Goal: Task Accomplishment & Management: Use online tool/utility

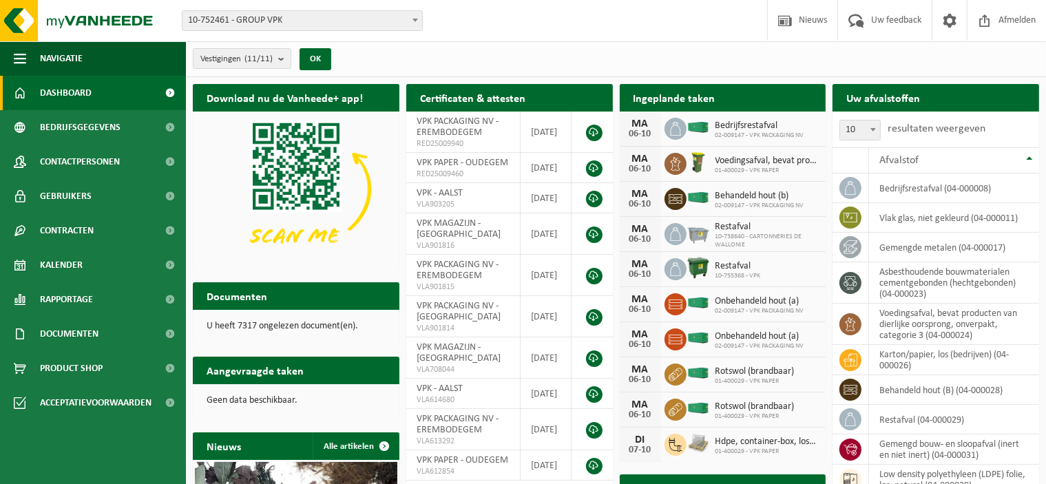
click at [235, 18] on span "10-752461 - GROUP VPK" at bounding box center [303, 20] width 240 height 19
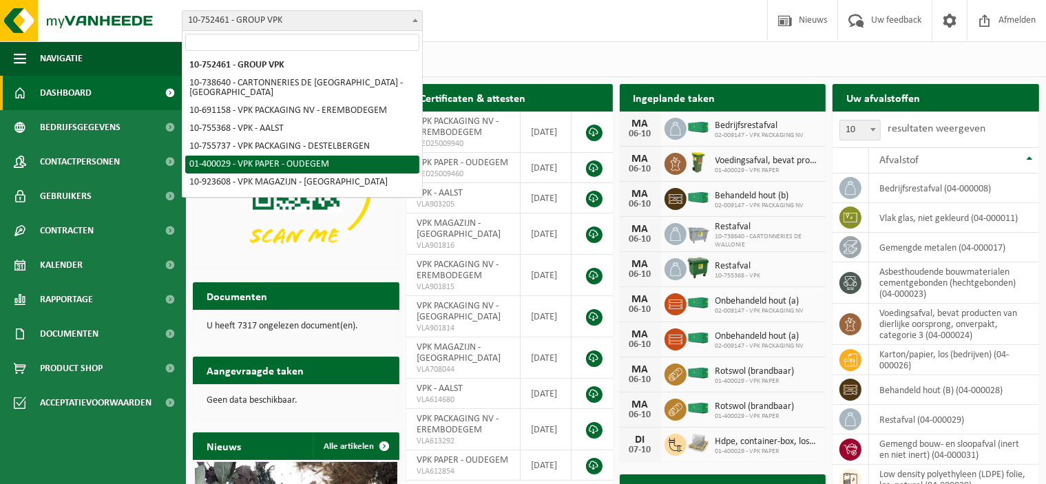
select select "948"
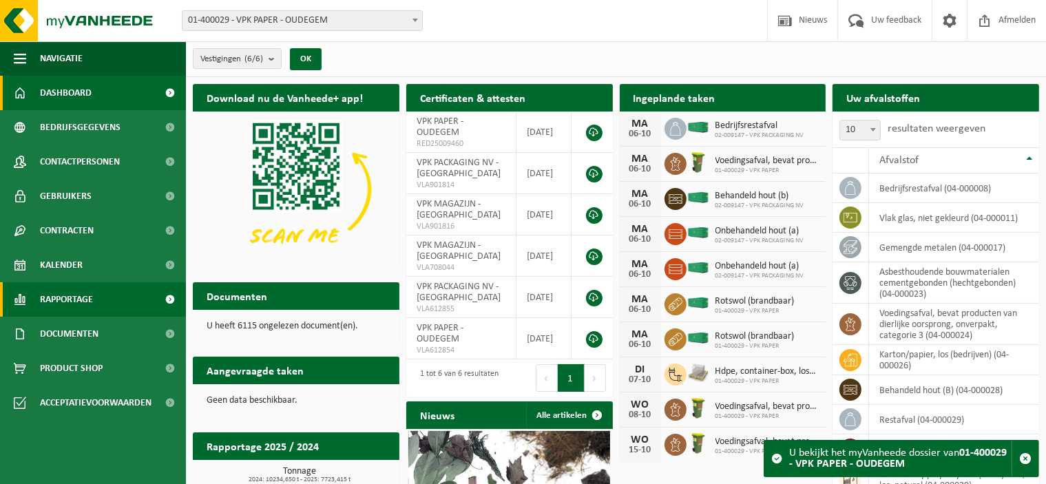
click at [63, 300] on span "Rapportage" at bounding box center [66, 299] width 53 height 34
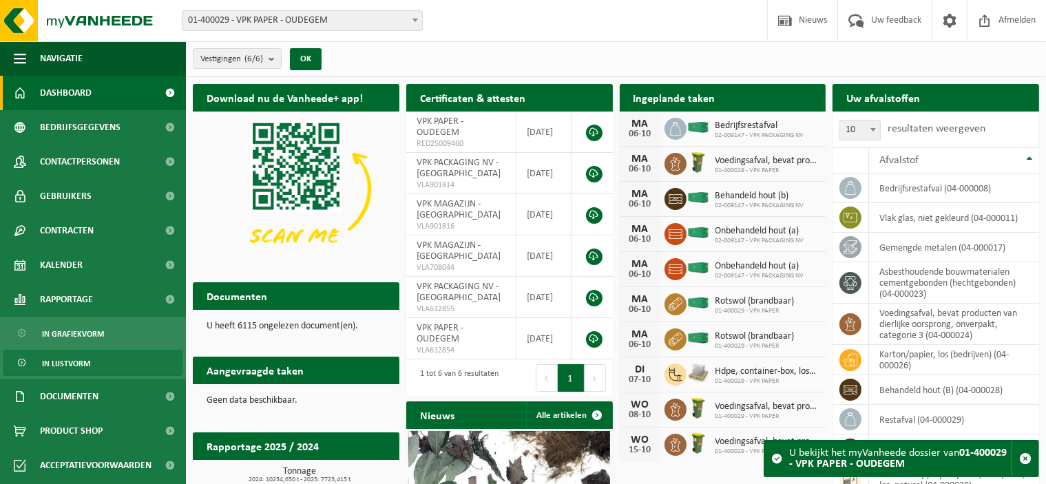
click at [69, 366] on span "In lijstvorm" at bounding box center [66, 364] width 48 height 26
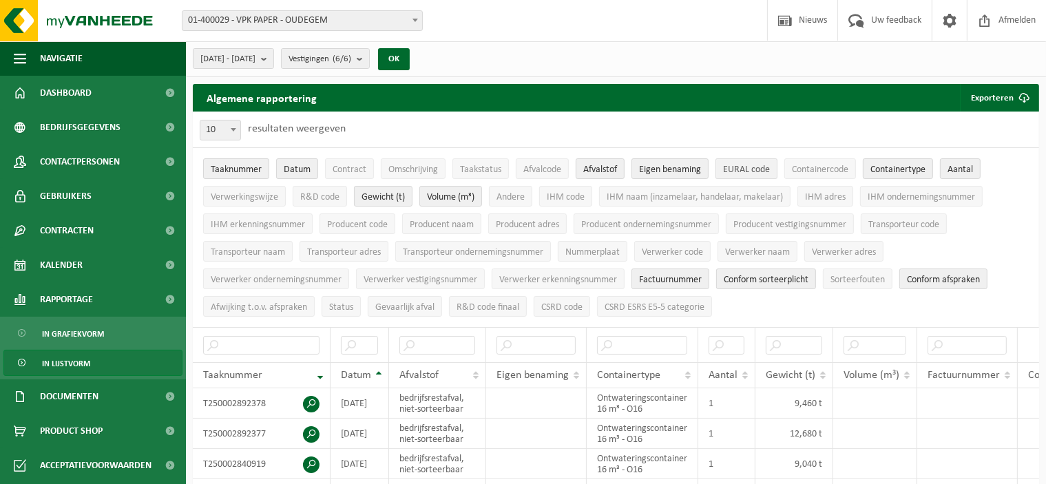
click at [760, 167] on span "EURAL code" at bounding box center [746, 170] width 47 height 10
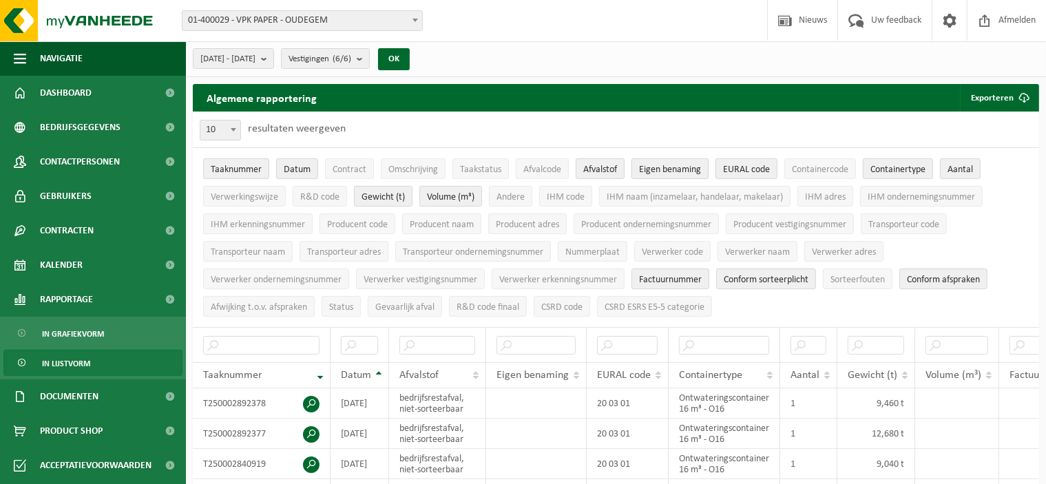
click at [653, 165] on span "Eigen benaming" at bounding box center [670, 170] width 62 height 10
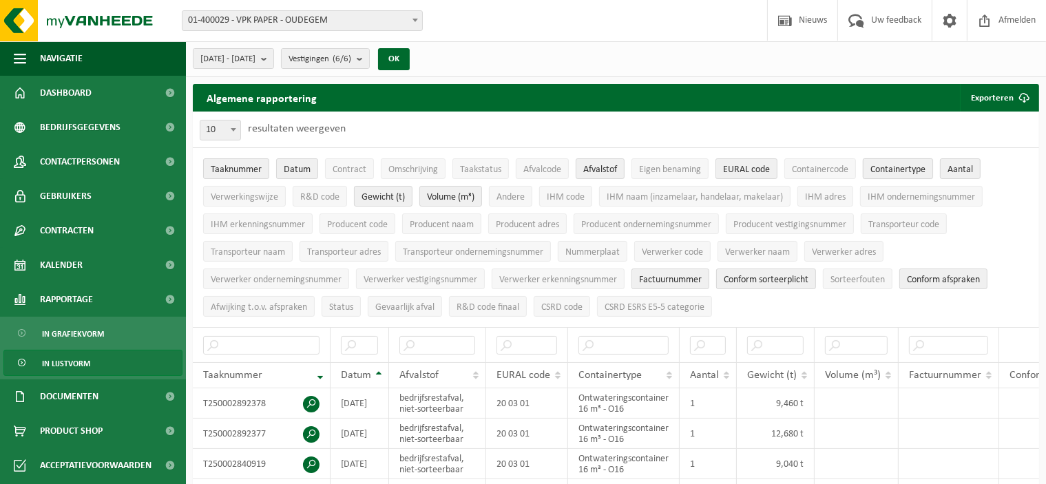
click at [919, 167] on span "Containertype" at bounding box center [898, 170] width 55 height 10
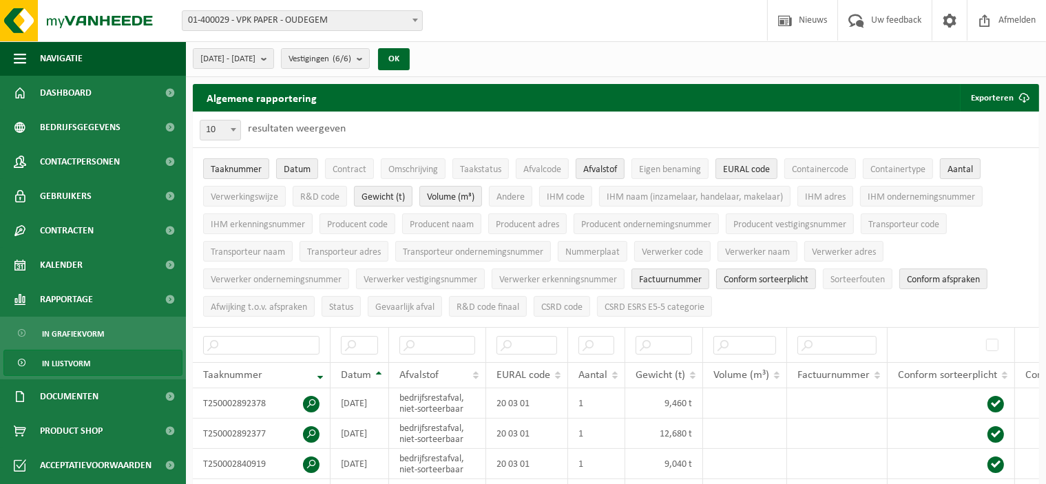
click at [975, 168] on button "Aantal" at bounding box center [960, 168] width 41 height 21
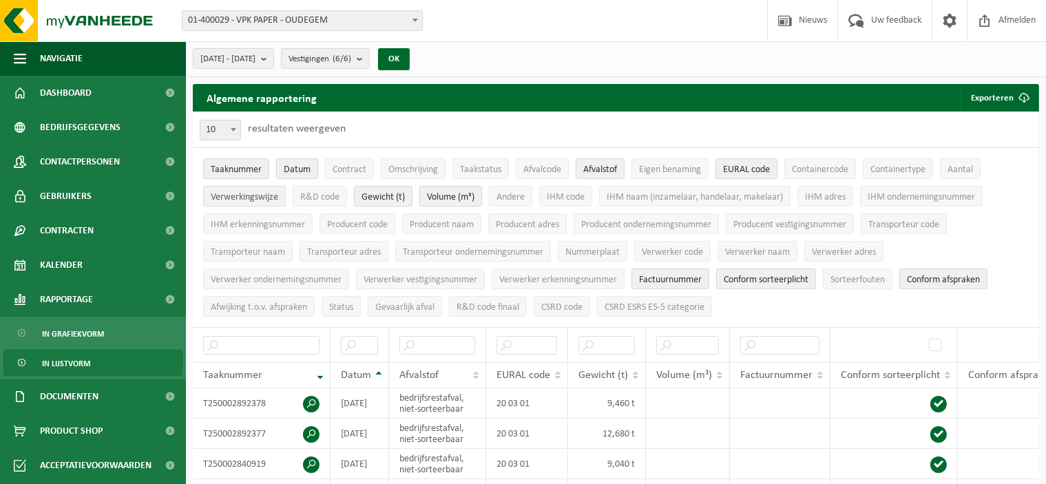
click at [225, 200] on span "Verwerkingswijze" at bounding box center [245, 197] width 68 height 10
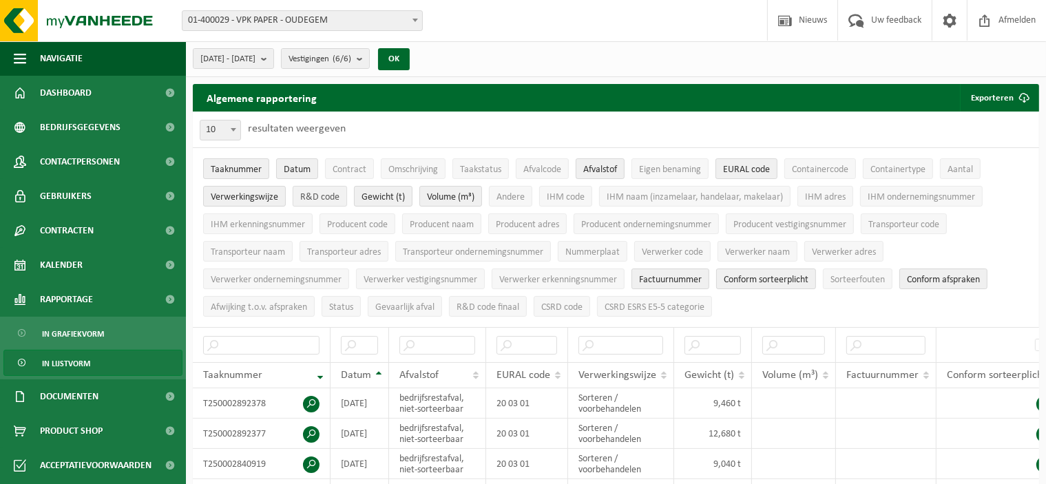
click at [324, 200] on span "R&D code" at bounding box center [319, 197] width 39 height 10
click at [455, 196] on span "Volume (m³)" at bounding box center [451, 197] width 48 height 10
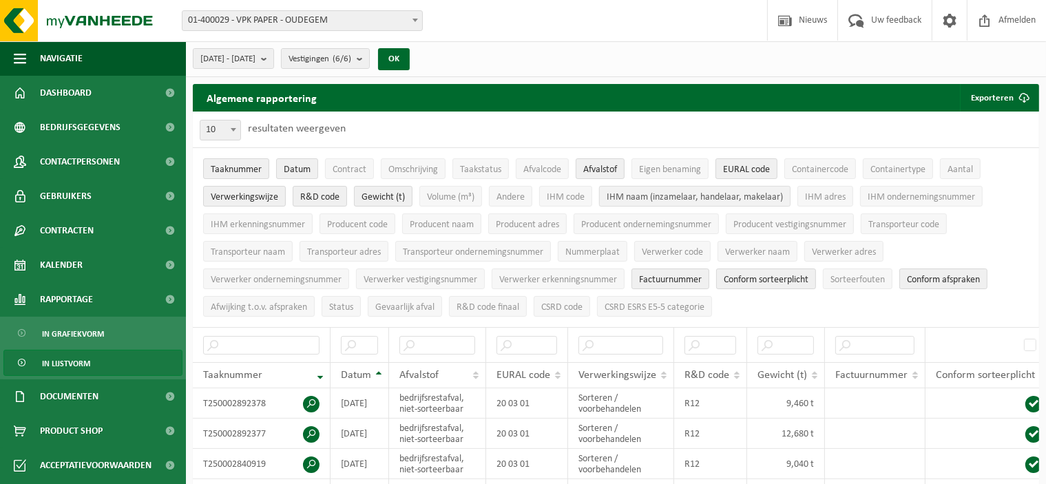
click at [656, 199] on span "IHM naam (inzamelaar, handelaar, makelaar)" at bounding box center [695, 197] width 176 height 10
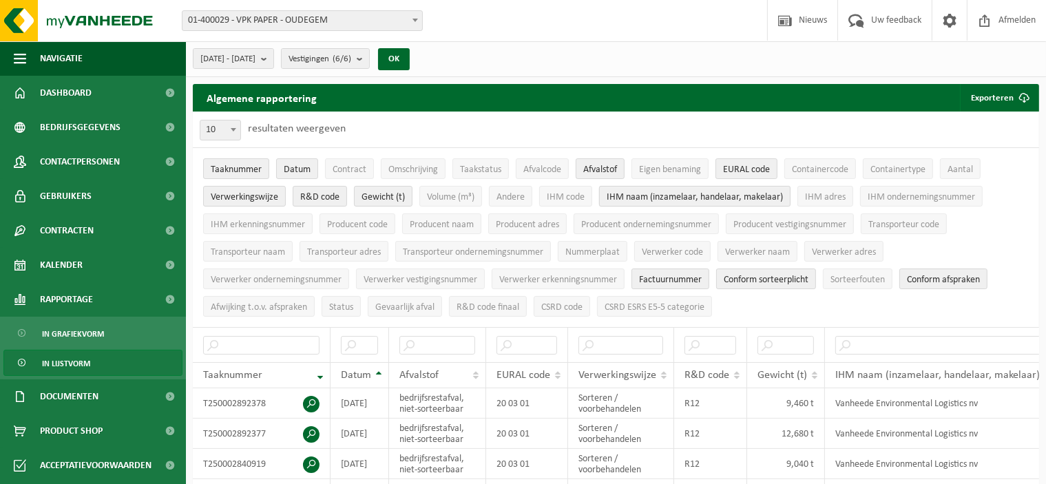
click at [656, 200] on span "IHM naam (inzamelaar, handelaar, makelaar)" at bounding box center [695, 197] width 176 height 10
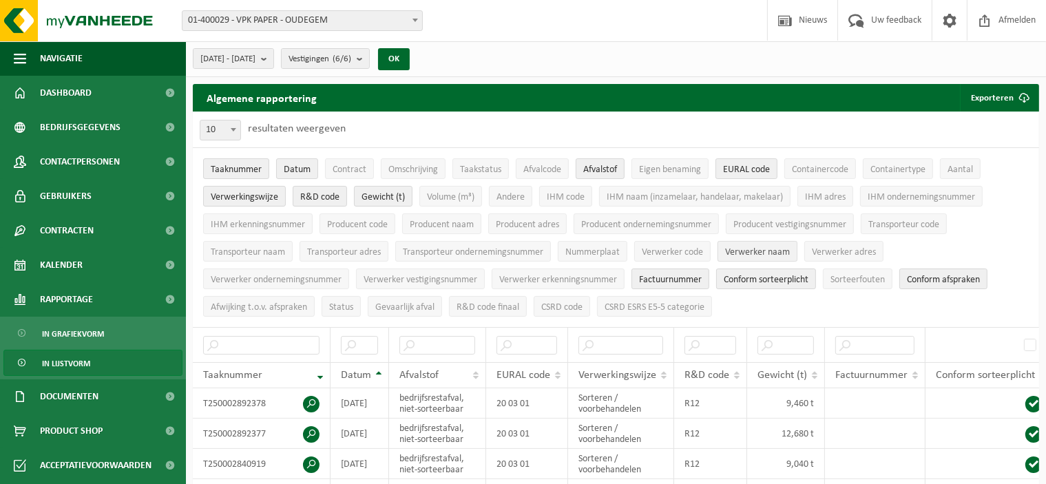
click at [751, 247] on span "Verwerker naam" at bounding box center [757, 252] width 65 height 10
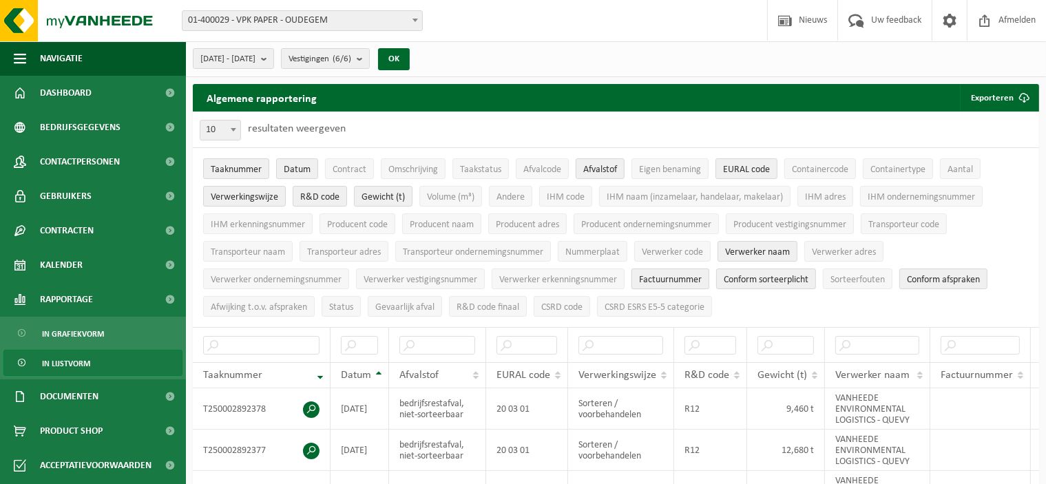
click at [663, 275] on span "Factuurnummer" at bounding box center [670, 280] width 63 height 10
click at [747, 275] on span "Conform sorteerplicht" at bounding box center [766, 280] width 85 height 10
click at [849, 247] on span "Verwerker adres" at bounding box center [844, 252] width 64 height 10
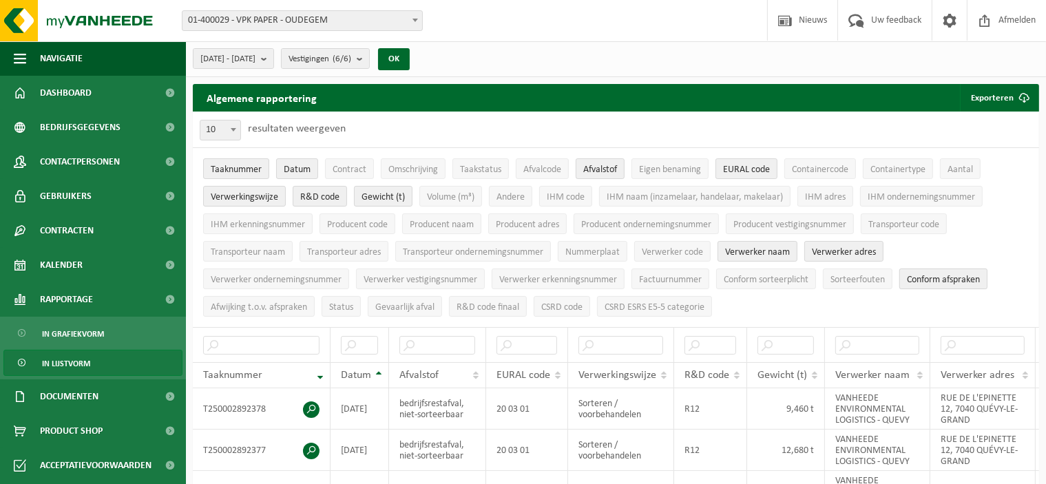
click at [931, 275] on span "Conform afspraken" at bounding box center [943, 280] width 73 height 10
click at [273, 57] on b "submit" at bounding box center [267, 58] width 12 height 19
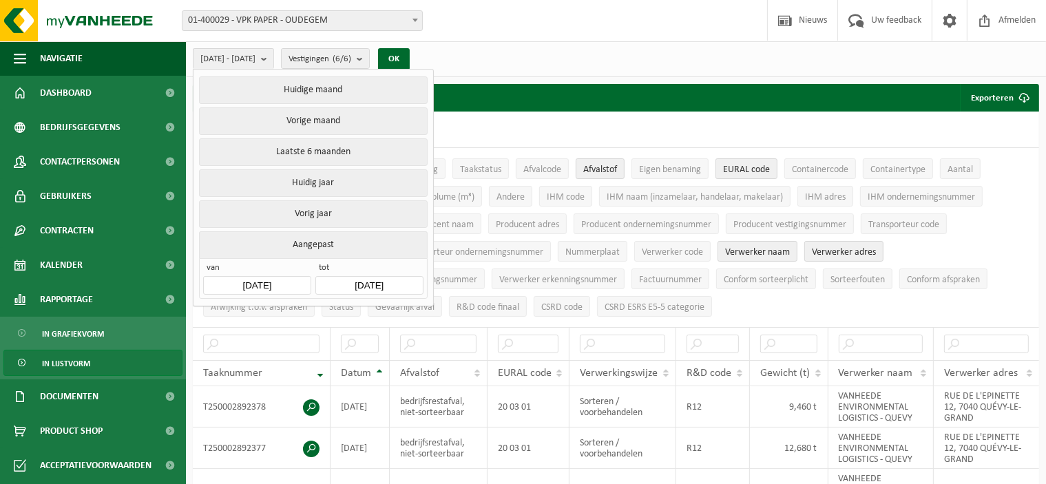
click at [281, 280] on input "2025-05-01" at bounding box center [256, 285] width 107 height 19
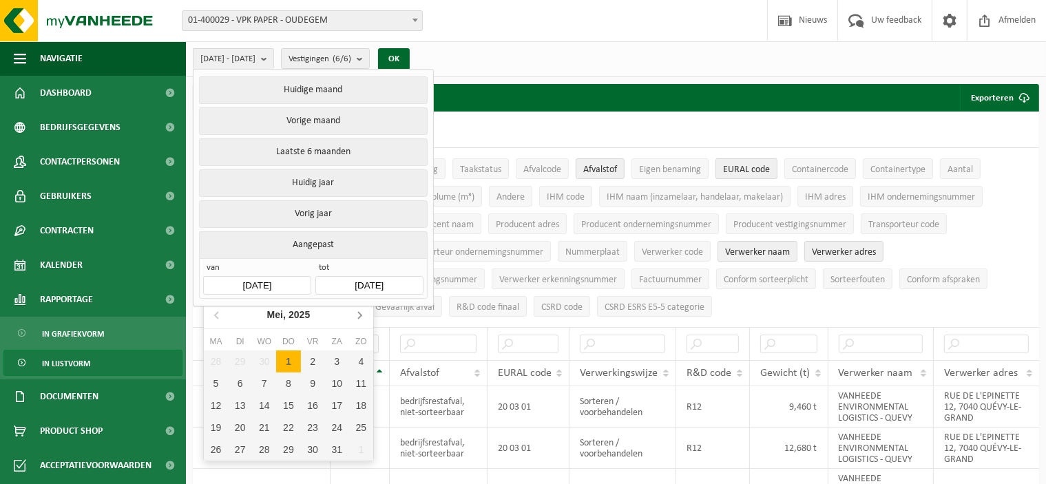
click at [352, 313] on icon at bounding box center [360, 315] width 22 height 22
click at [316, 360] on div "1" at bounding box center [313, 362] width 24 height 22
type input "2025-08-01"
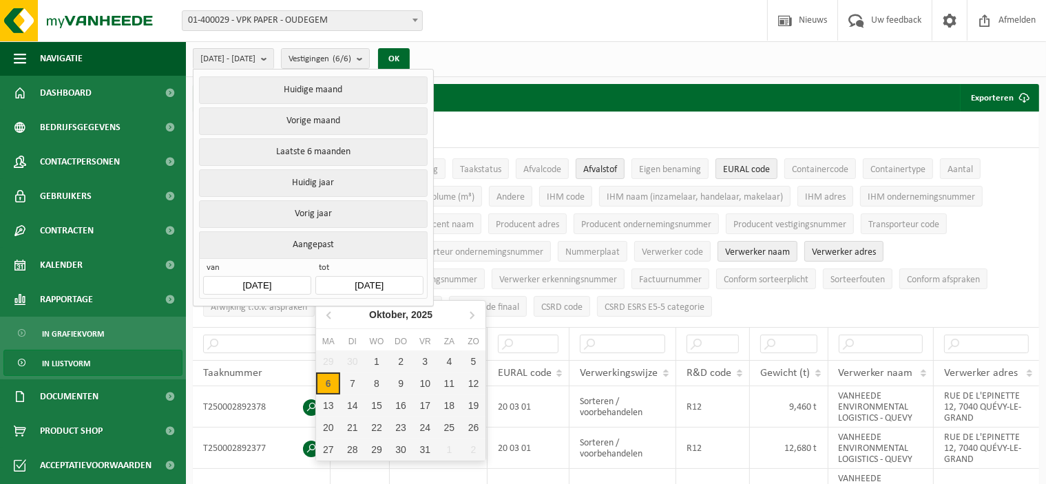
click at [402, 279] on input "2025-10-06" at bounding box center [368, 285] width 107 height 19
click at [368, 359] on div "1" at bounding box center [376, 362] width 24 height 22
type input "2025-10-01"
type input "2025-08-01"
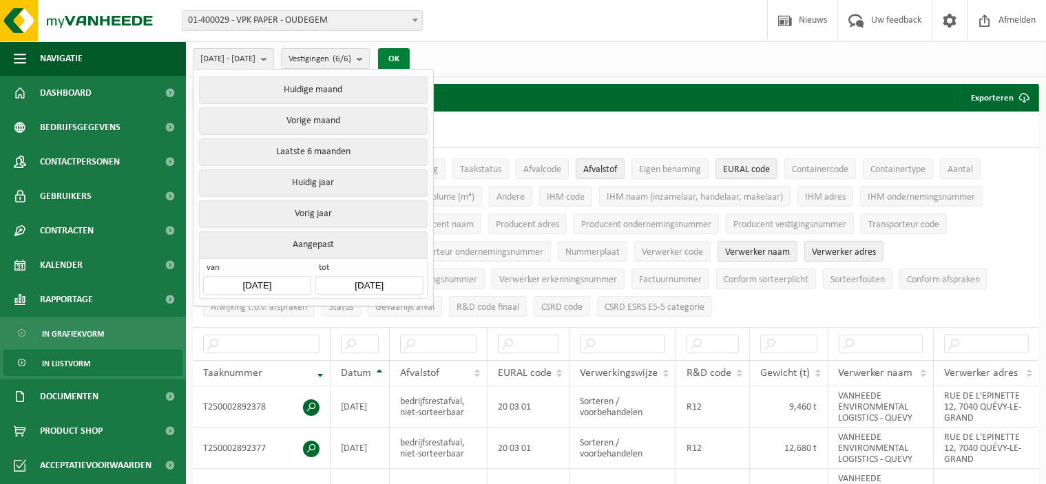
click at [410, 54] on button "OK" at bounding box center [394, 59] width 32 height 22
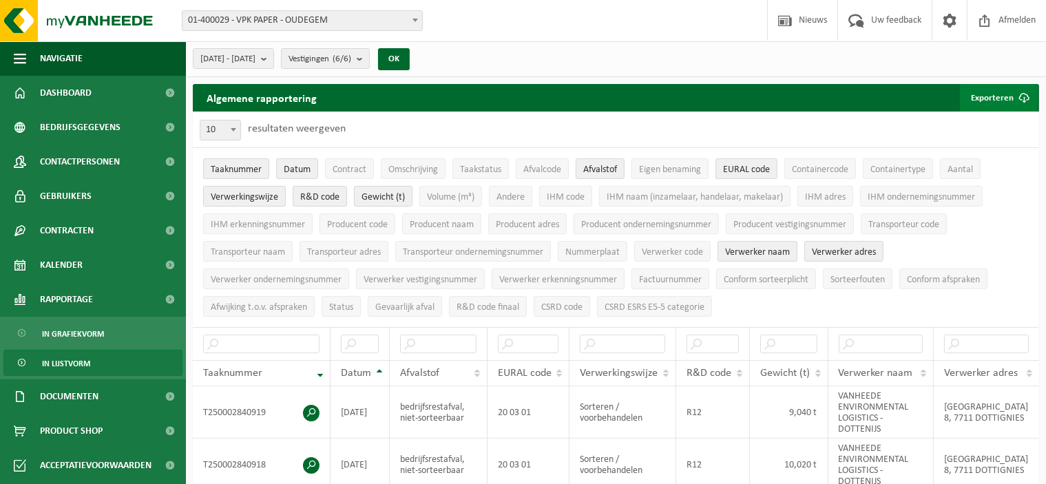
click at [1003, 97] on button "Exporteren" at bounding box center [999, 98] width 78 height 28
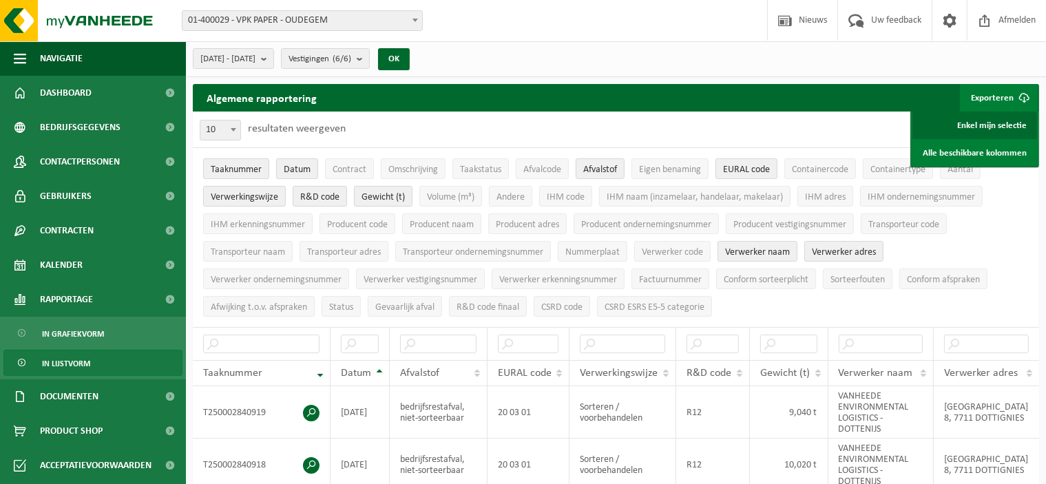
click at [971, 126] on link "Enkel mijn selectie" at bounding box center [975, 126] width 125 height 28
click at [262, 250] on span "Transporteur naam" at bounding box center [248, 252] width 74 height 10
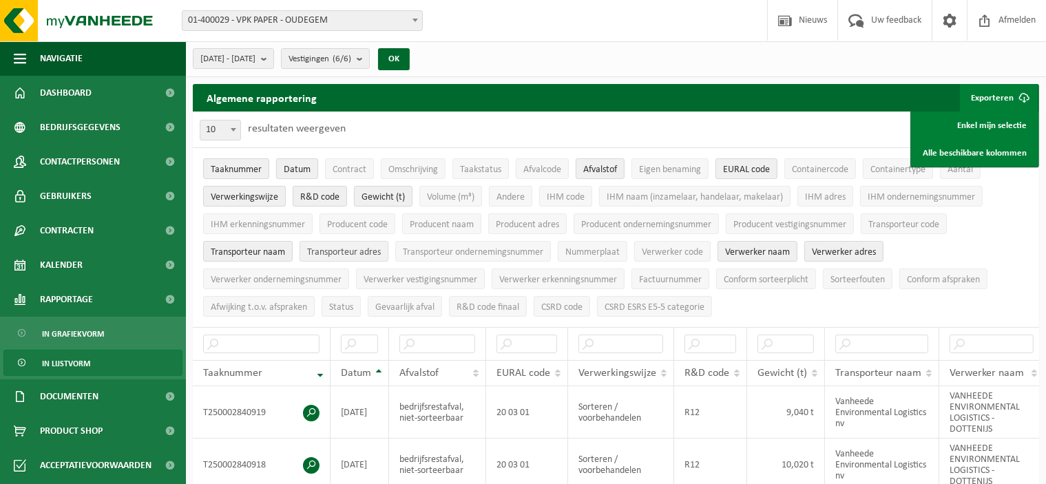
click at [331, 250] on span "Transporteur adres" at bounding box center [344, 252] width 74 height 10
click at [433, 250] on span "Transporteur ondernemingsnummer" at bounding box center [473, 252] width 141 height 10
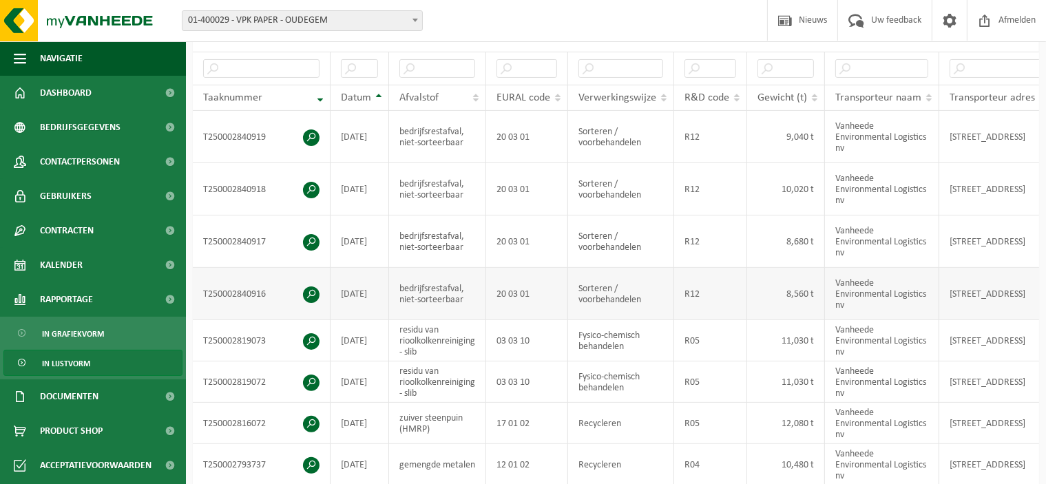
scroll to position [138, 0]
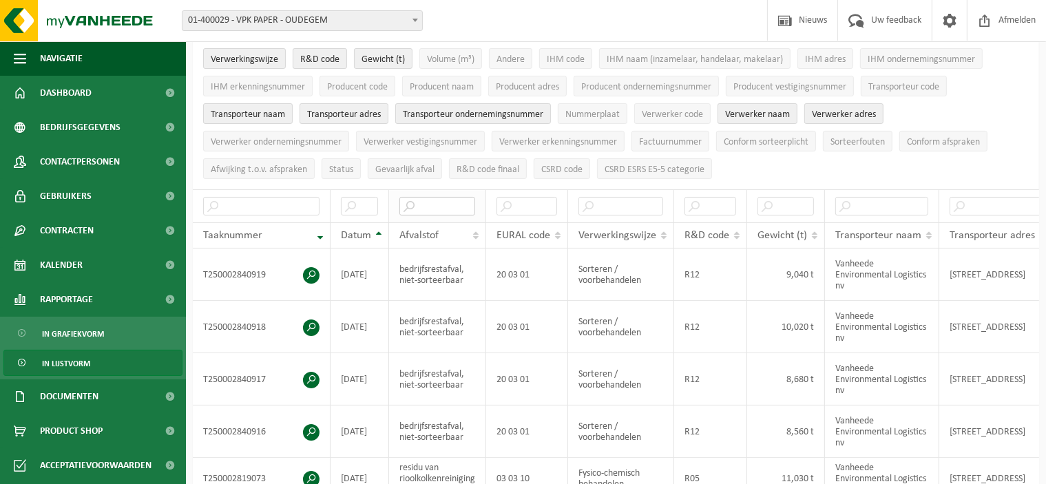
click at [430, 200] on input "text" at bounding box center [437, 206] width 76 height 19
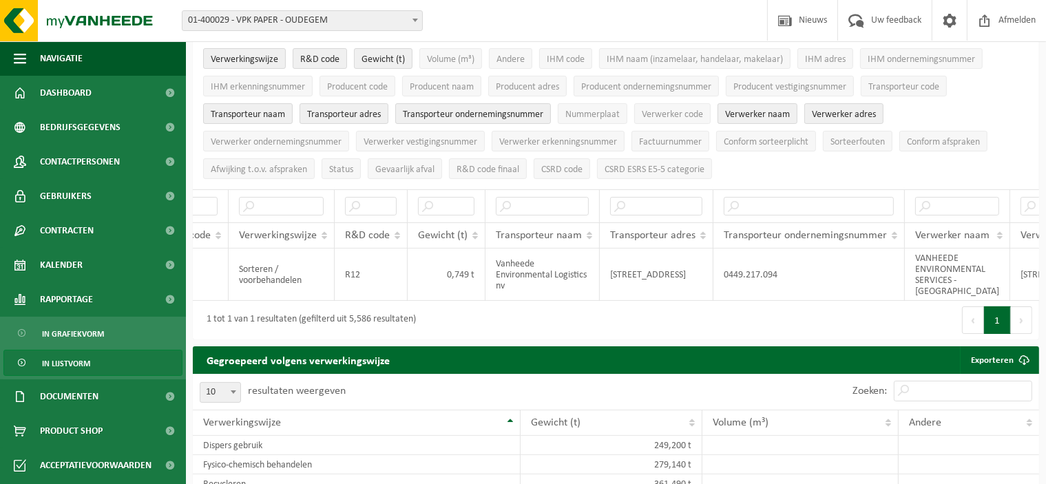
scroll to position [0, 392]
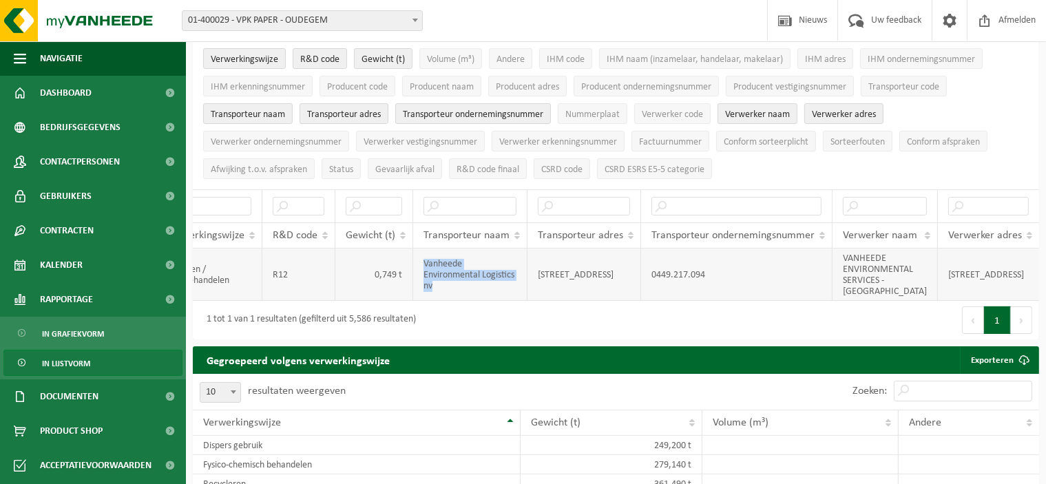
drag, startPoint x: 436, startPoint y: 283, endPoint x: 411, endPoint y: 258, distance: 35.6
click at [413, 258] on td "Vanheede Environmental Logistics nv" at bounding box center [470, 275] width 114 height 52
drag, startPoint x: 875, startPoint y: 286, endPoint x: 832, endPoint y: 250, distance: 55.7
click at [833, 250] on td "VANHEEDE ENVIRONMENTAL SERVICES - RUMBEKE" at bounding box center [885, 275] width 105 height 52
copy td "VANHEEDE ENVIRONMENTAL SERVICES - RUMBEKE"
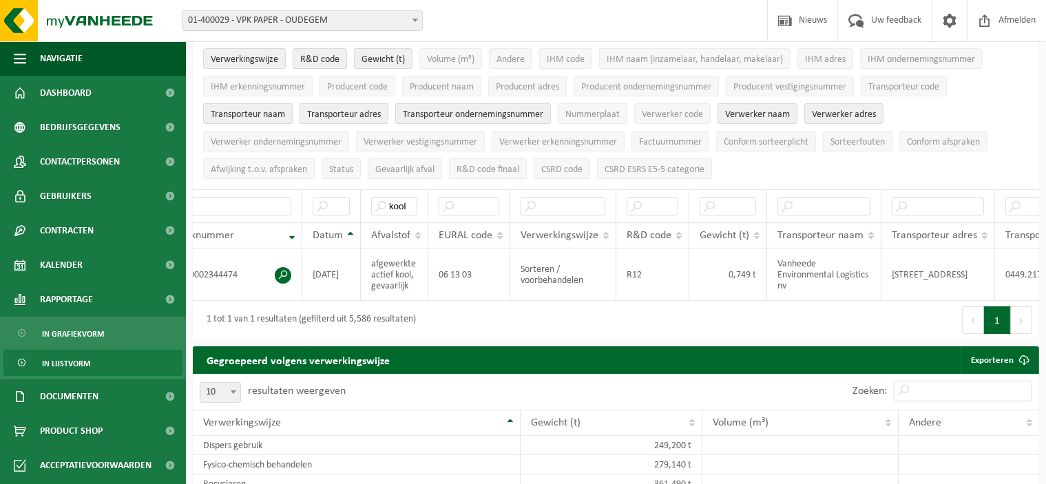
scroll to position [0, 0]
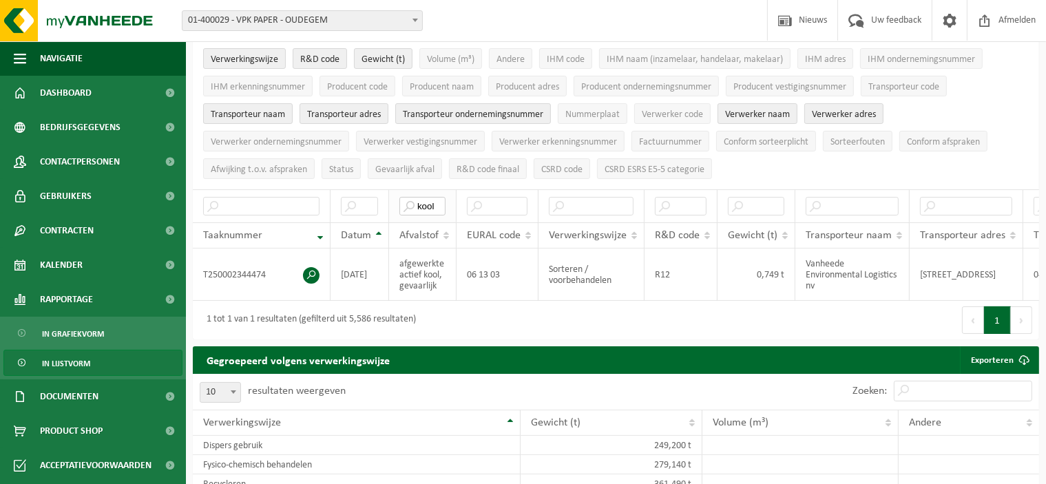
drag, startPoint x: 439, startPoint y: 203, endPoint x: 405, endPoint y: 203, distance: 34.4
click at [405, 203] on input "kool" at bounding box center [422, 206] width 46 height 19
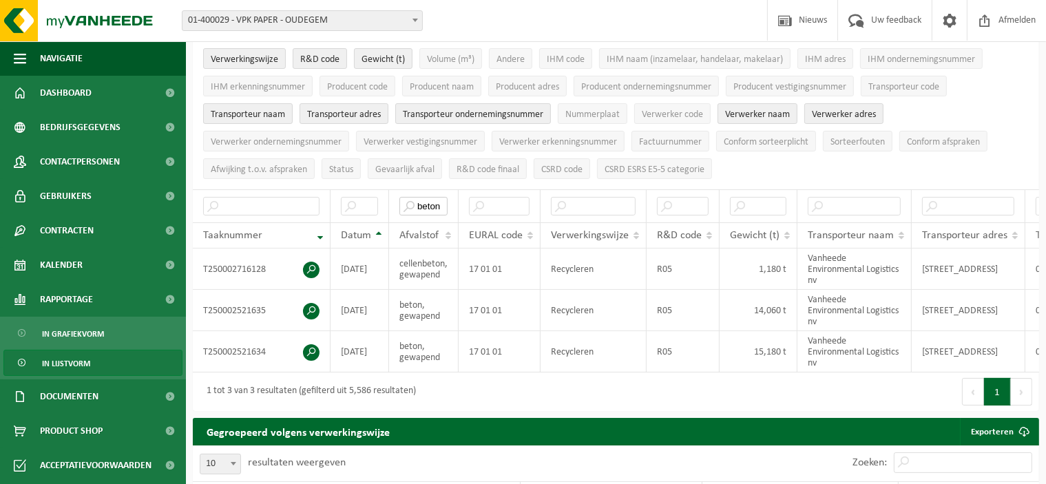
type input "beton"
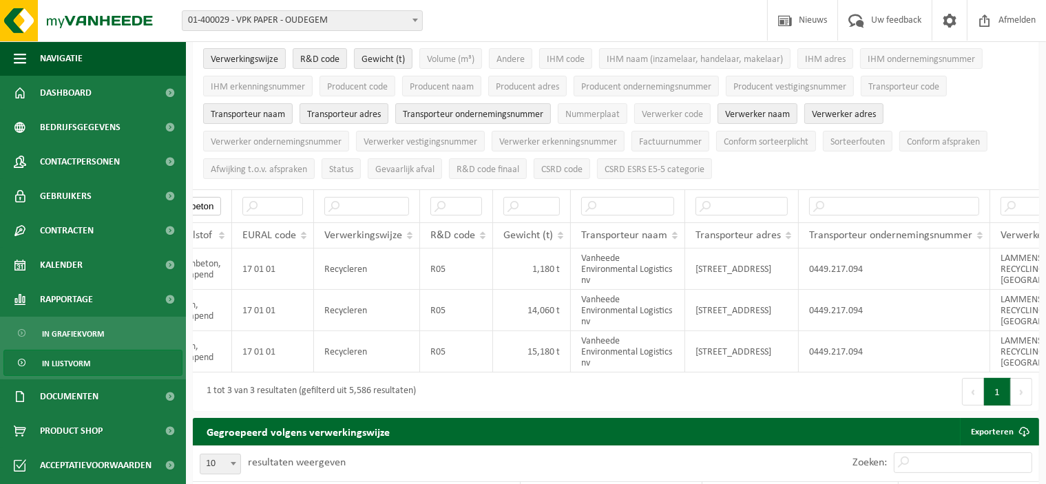
scroll to position [0, 170]
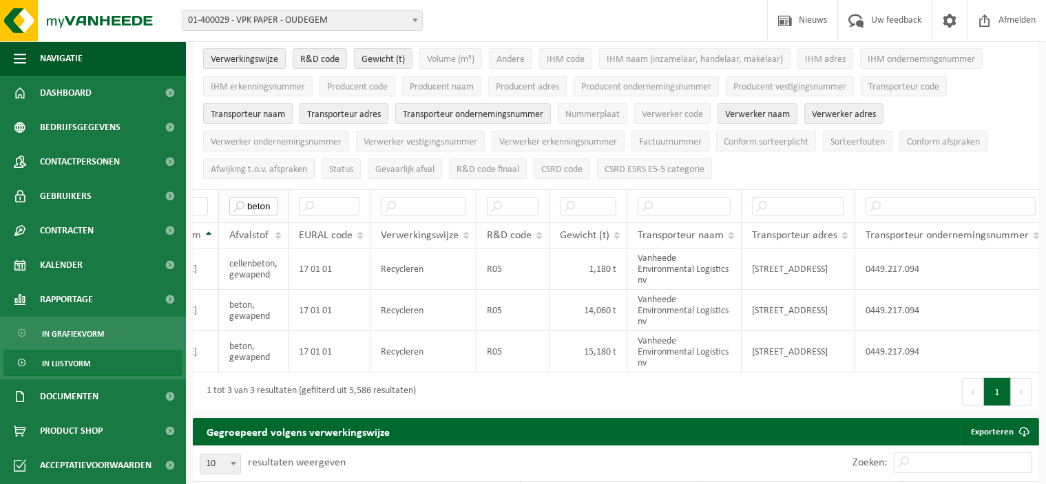
drag, startPoint x: 270, startPoint y: 198, endPoint x: 240, endPoint y: 198, distance: 30.3
click at [240, 198] on input "beton" at bounding box center [253, 206] width 48 height 19
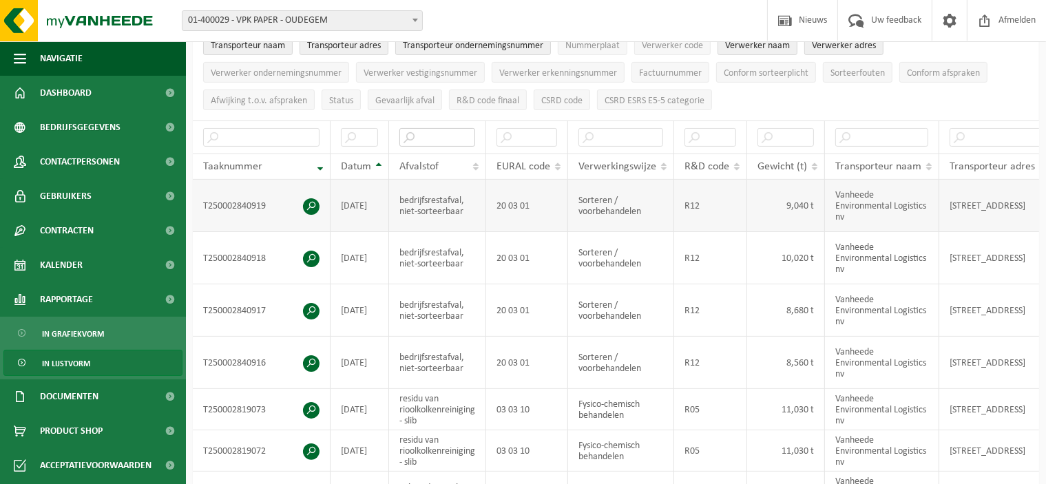
scroll to position [138, 0]
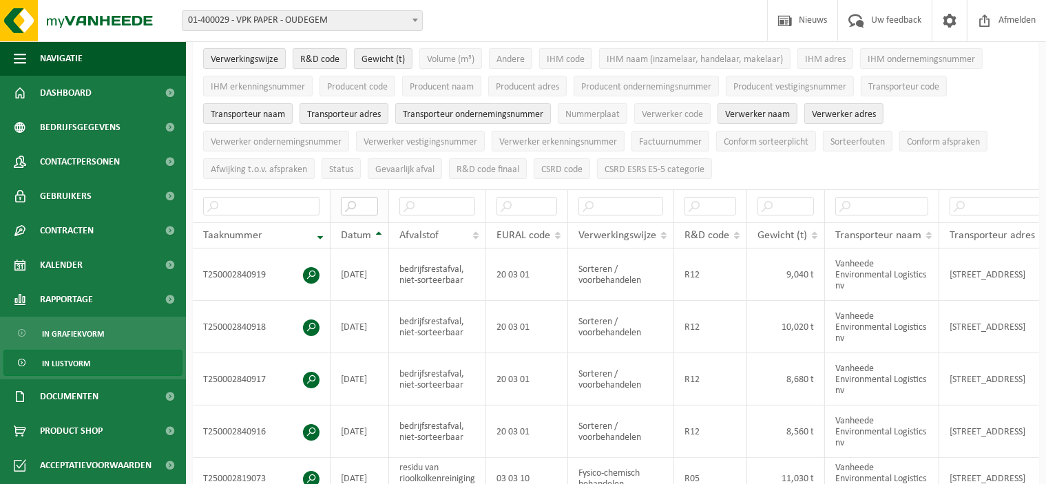
click at [366, 199] on input "text" at bounding box center [359, 206] width 37 height 19
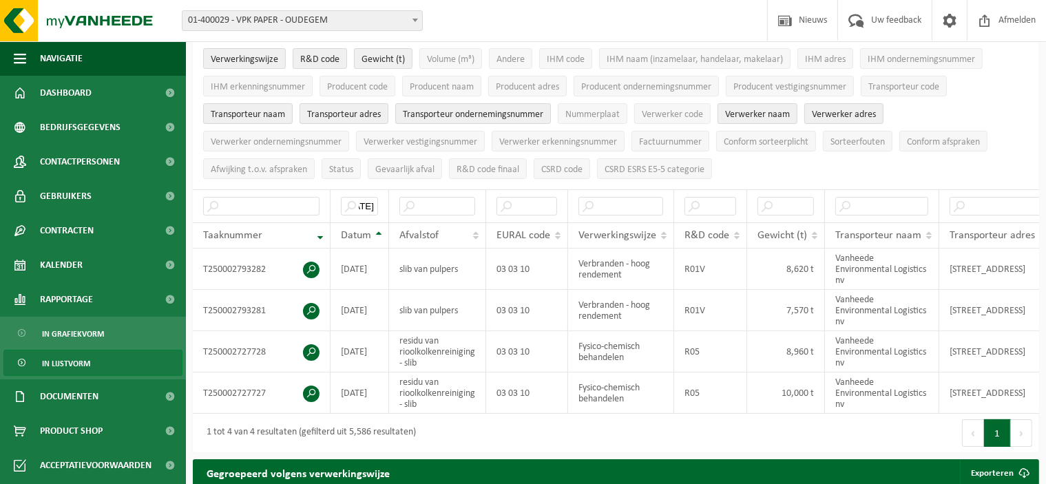
scroll to position [0, 0]
click at [369, 200] on input "2025-09-22" at bounding box center [359, 206] width 37 height 19
drag, startPoint x: 369, startPoint y: 200, endPoint x: 410, endPoint y: 202, distance: 40.7
click at [410, 202] on tr "2025-09-22" at bounding box center [821, 205] width 1256 height 33
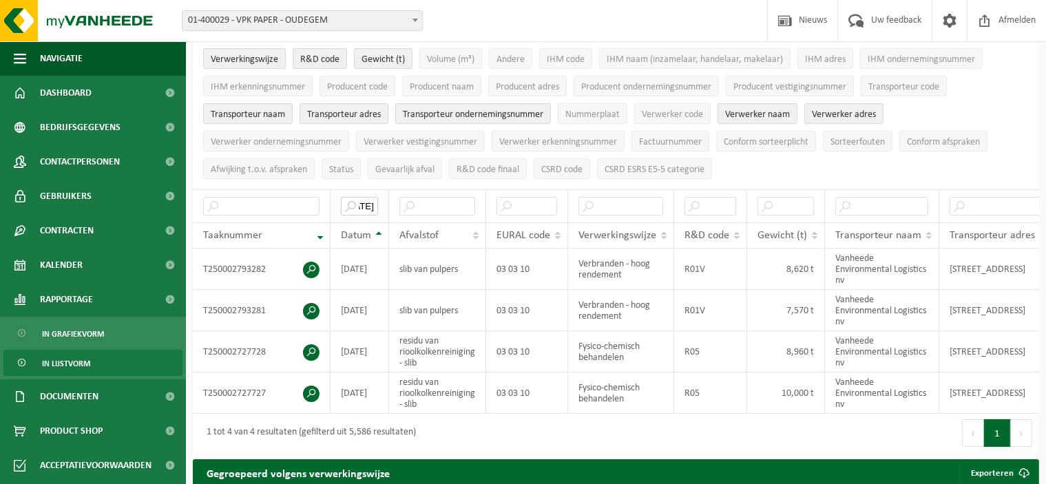
click at [369, 204] on input "2025-09-22" at bounding box center [359, 206] width 37 height 19
click at [361, 201] on input "2025-09-22" at bounding box center [359, 206] width 37 height 19
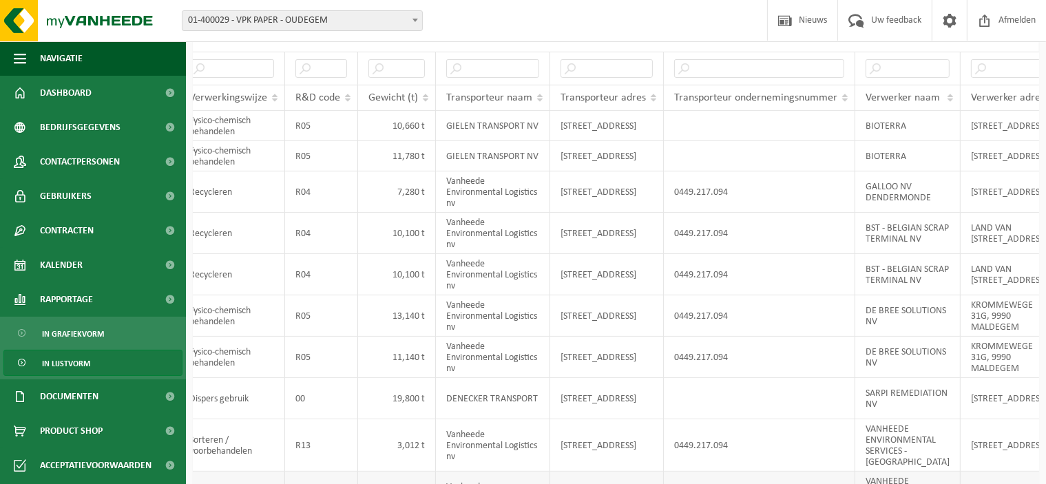
scroll to position [344, 0]
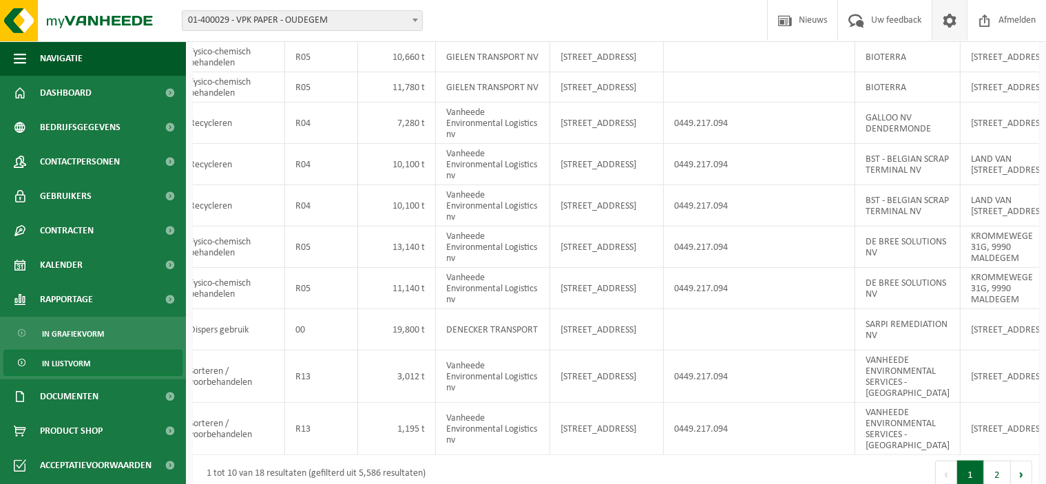
type input "2025-08-22"
